Goal: Task Accomplishment & Management: Complete application form

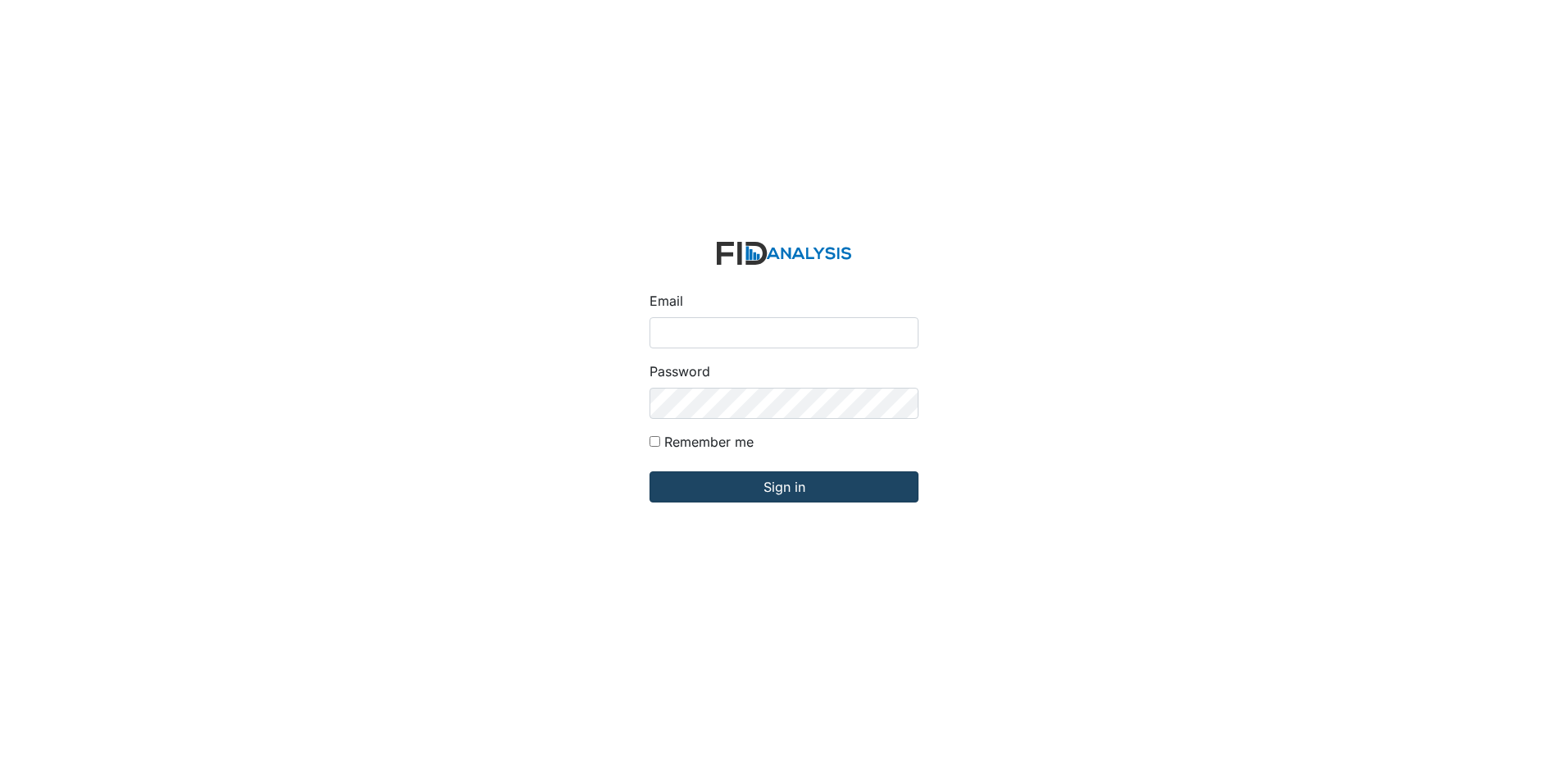
type input "[PERSON_NAME][EMAIL_ADDRESS][DOMAIN_NAME]"
click at [796, 492] on input "Sign in" at bounding box center [784, 488] width 269 height 31
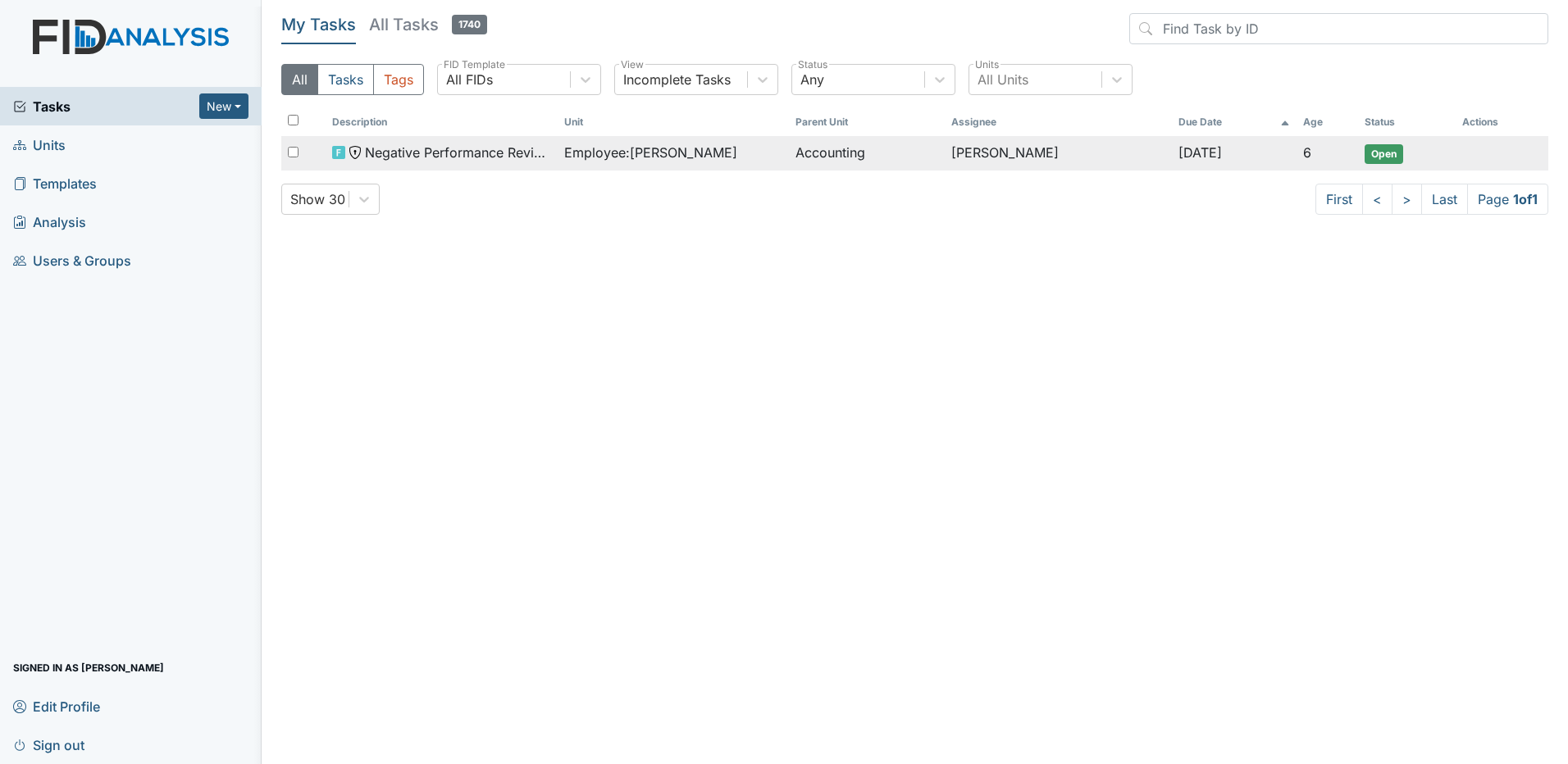
click at [640, 158] on span "Employee : MacDonald, Heather" at bounding box center [650, 152] width 173 height 19
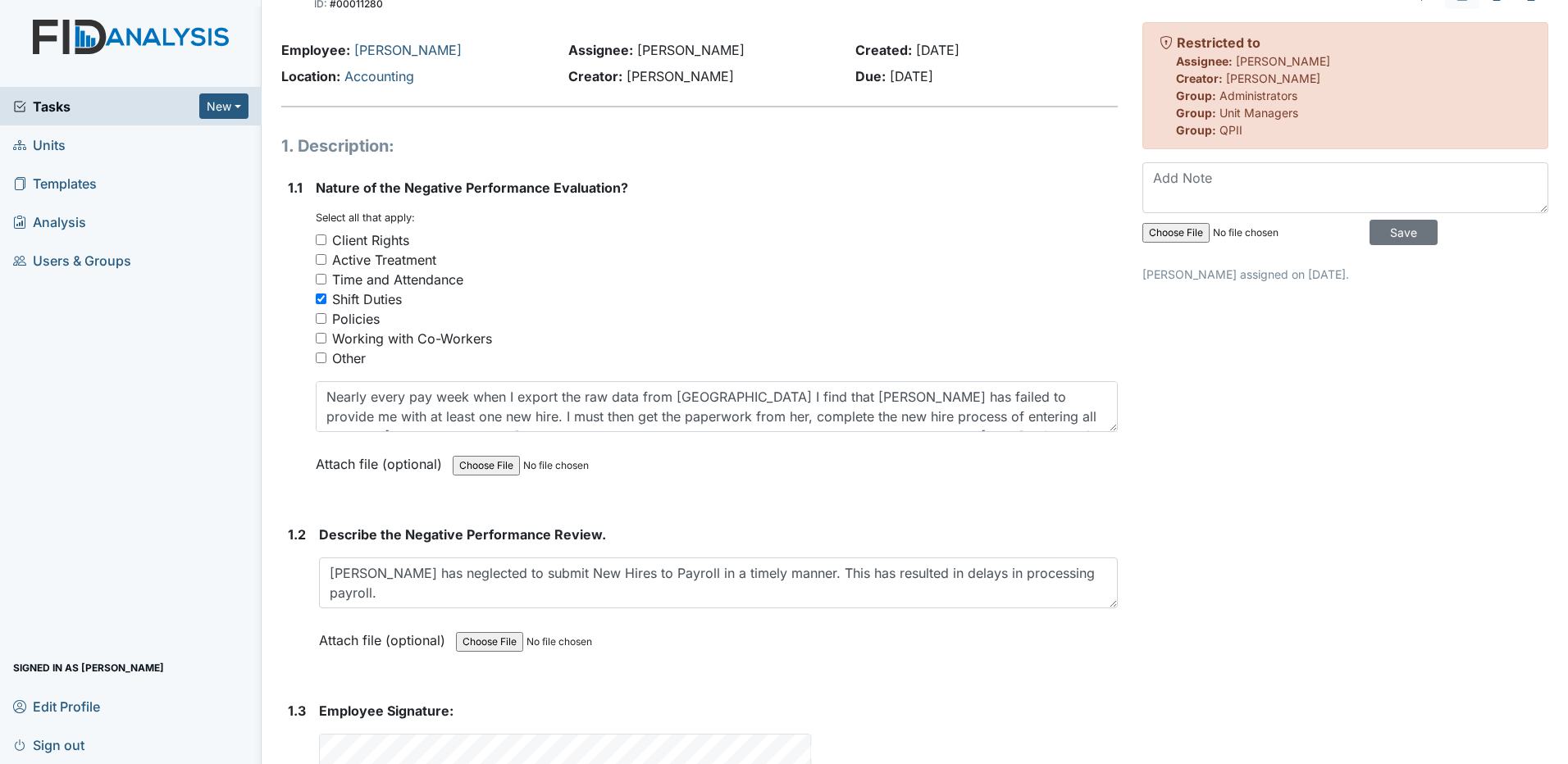
scroll to position [41, 0]
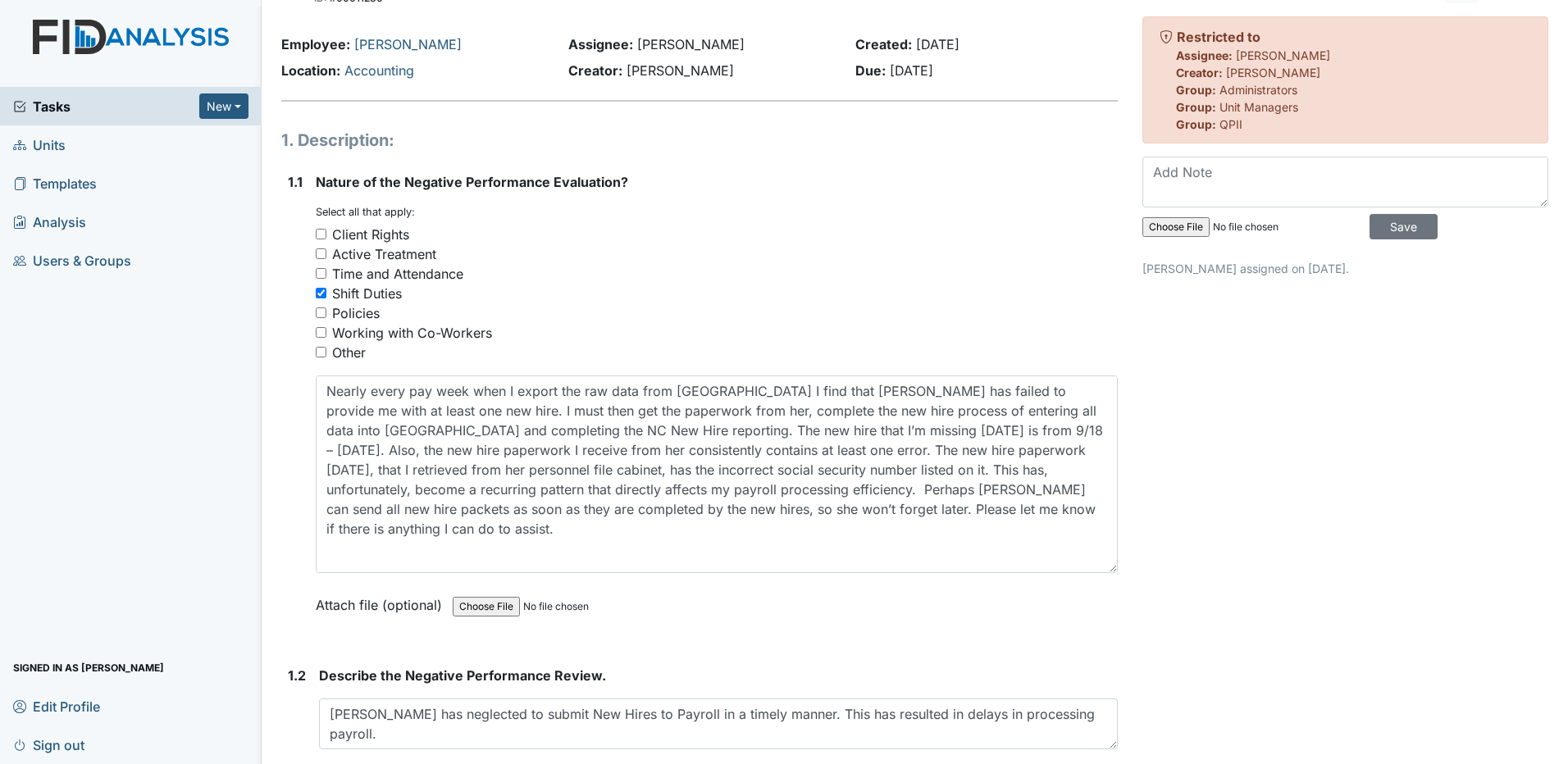
drag, startPoint x: 1103, startPoint y: 423, endPoint x: 1125, endPoint y: 570, distance: 148.6
click at [1125, 570] on div "Form: Negative Performance Review ID: #00011280 Open Autosaving... Employee: Ma…" at bounding box center [915, 507] width 1292 height 1070
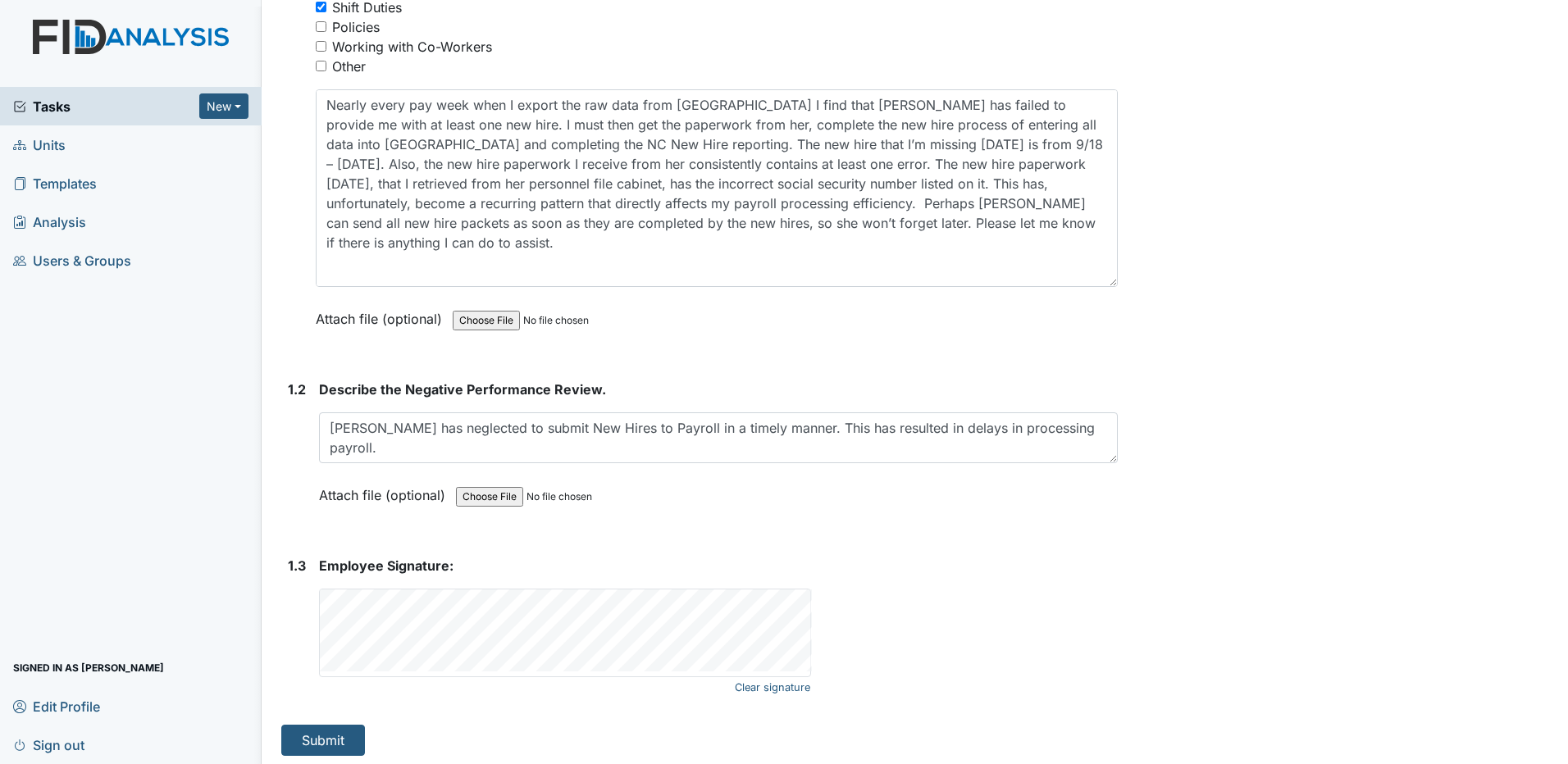
scroll to position [332, 0]
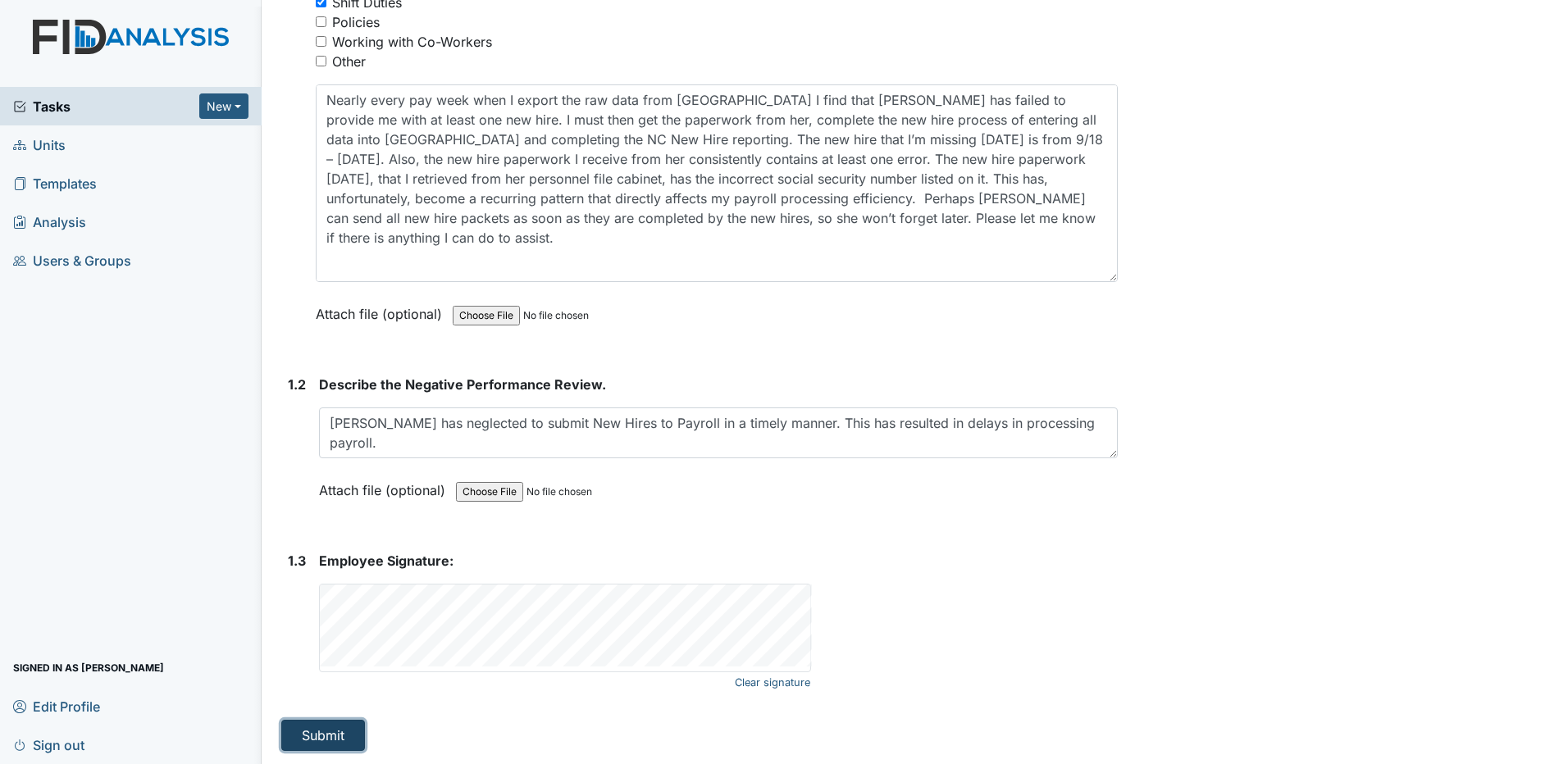
click at [330, 735] on button "Submit" at bounding box center [322, 735] width 84 height 31
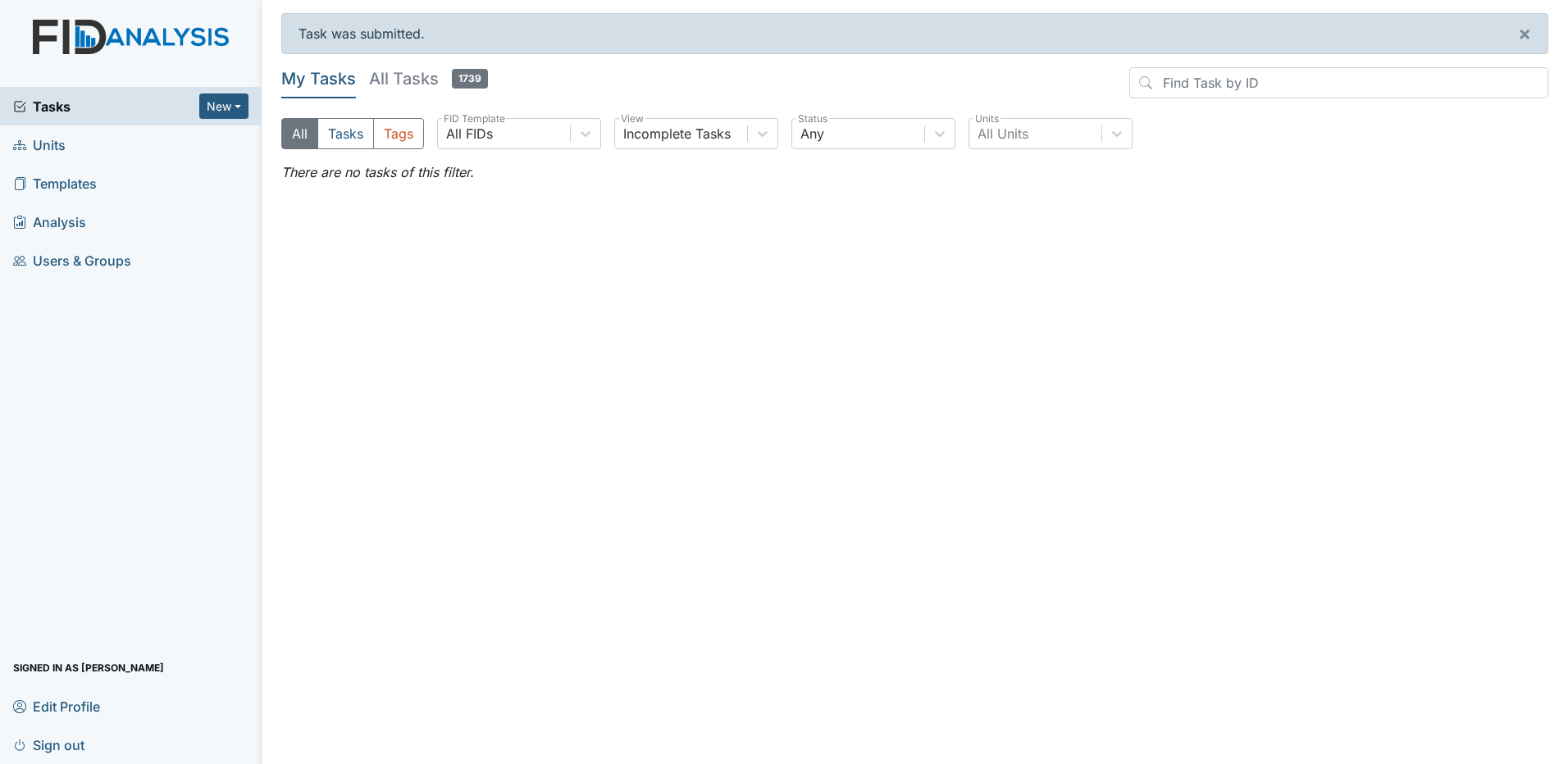
click at [64, 738] on span "Sign out" at bounding box center [48, 746] width 71 height 26
